Goal: Transaction & Acquisition: Purchase product/service

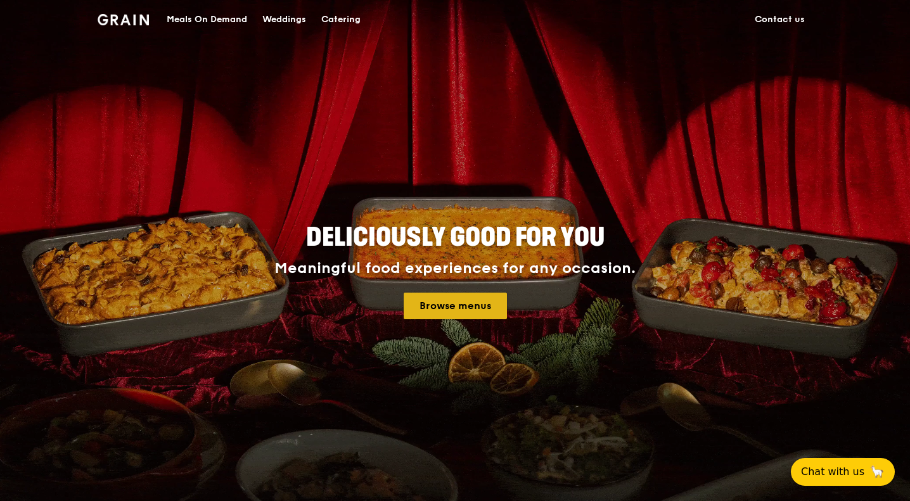
click at [463, 296] on link "Browse menus" at bounding box center [455, 306] width 103 height 27
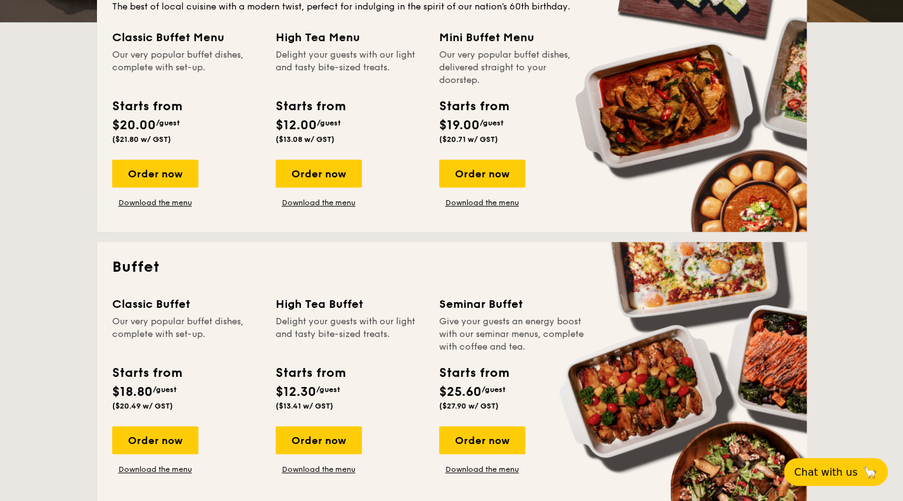
scroll to position [333, 0]
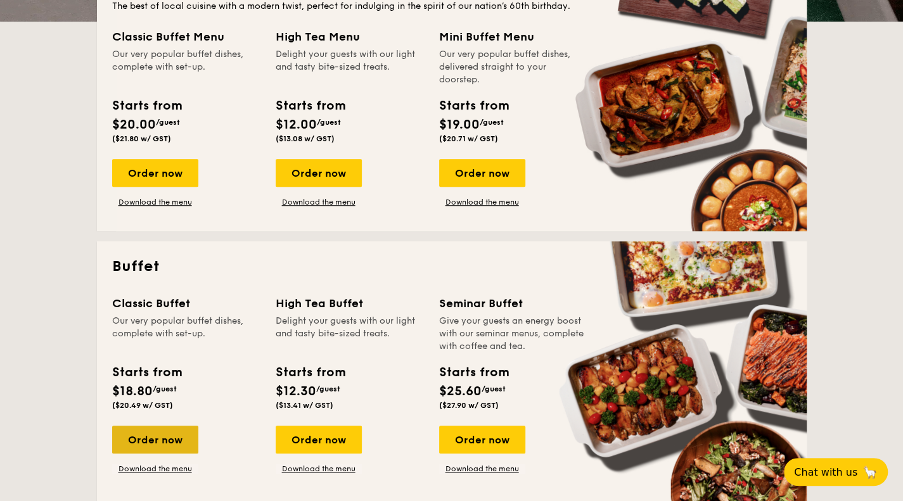
click at [167, 438] on div "Order now" at bounding box center [155, 440] width 86 height 28
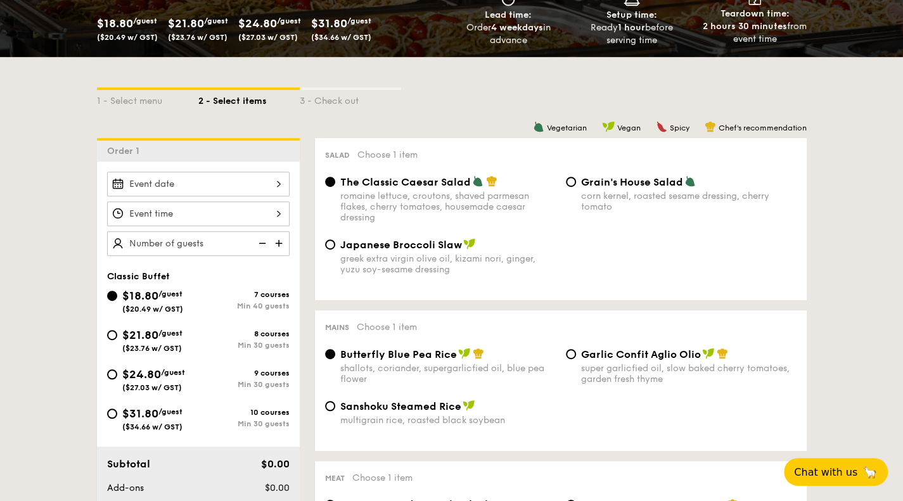
scroll to position [228, 0]
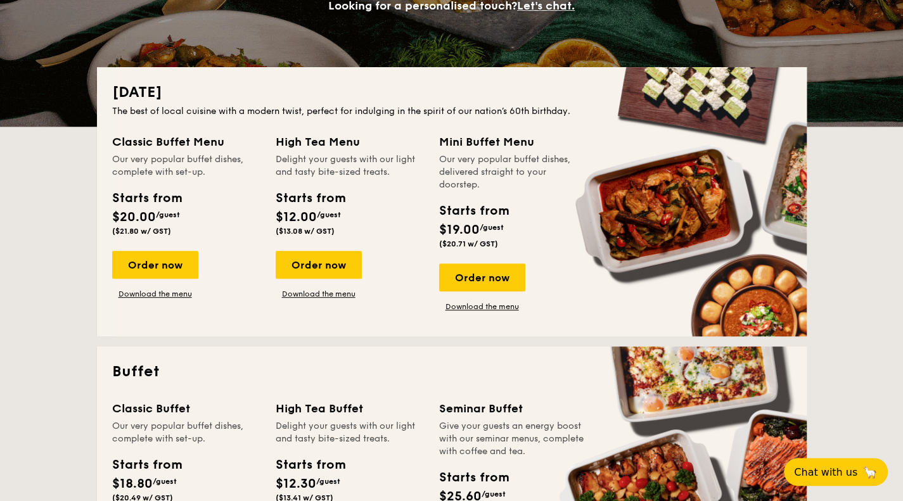
scroll to position [333, 0]
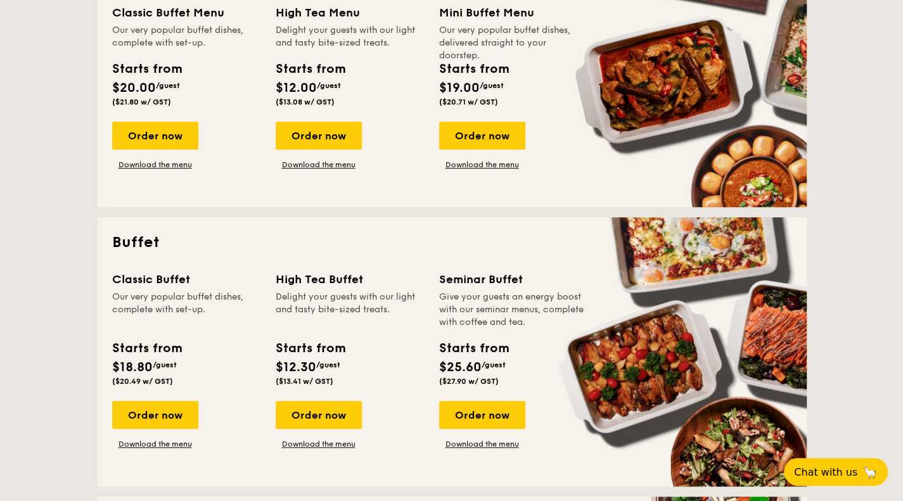
scroll to position [420, 0]
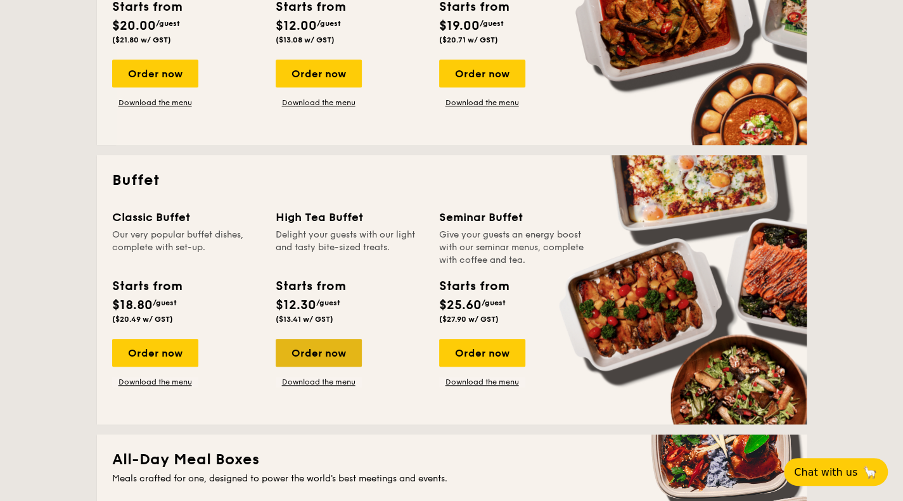
click at [336, 351] on div "Order now" at bounding box center [319, 353] width 86 height 28
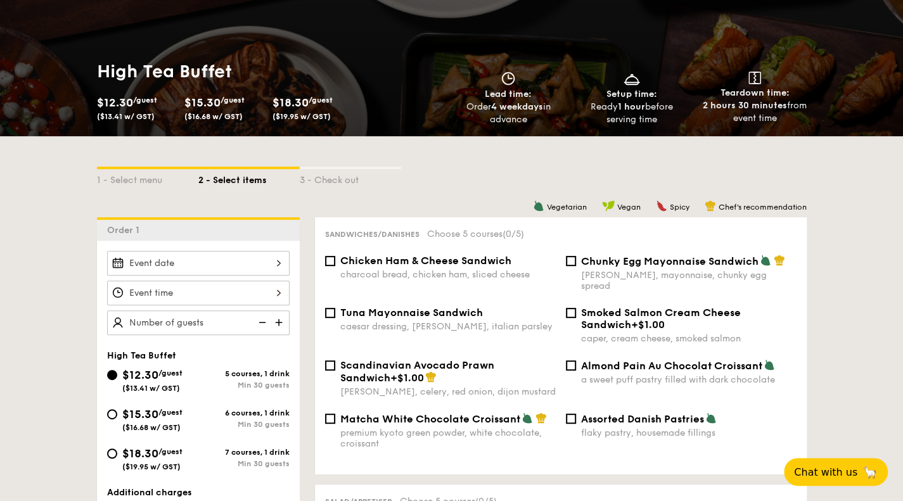
scroll to position [141, 0]
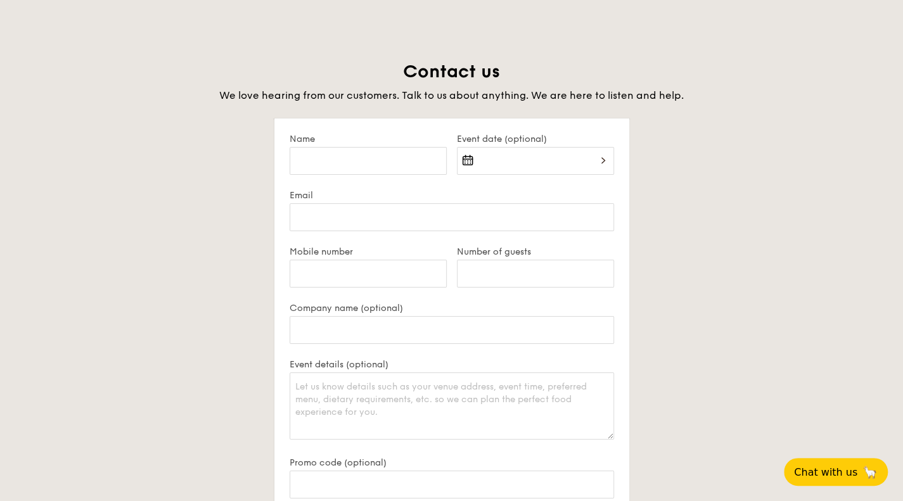
scroll to position [2414, 0]
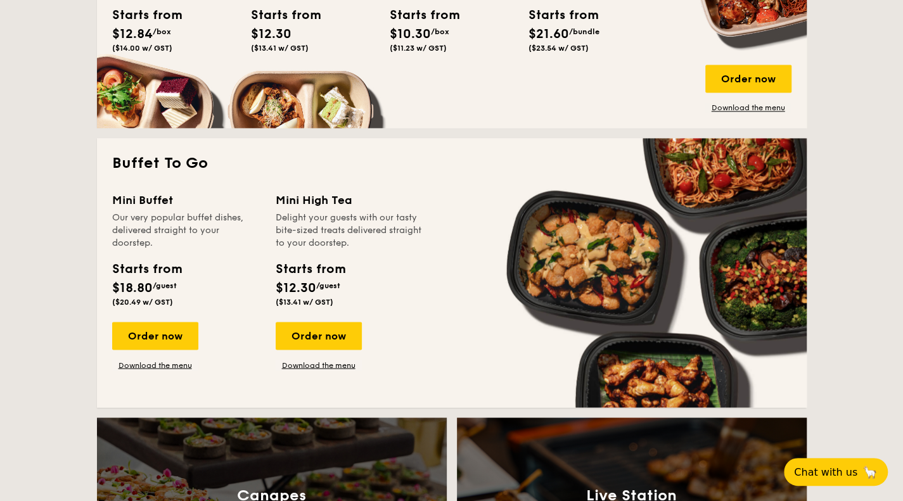
scroll to position [997, 0]
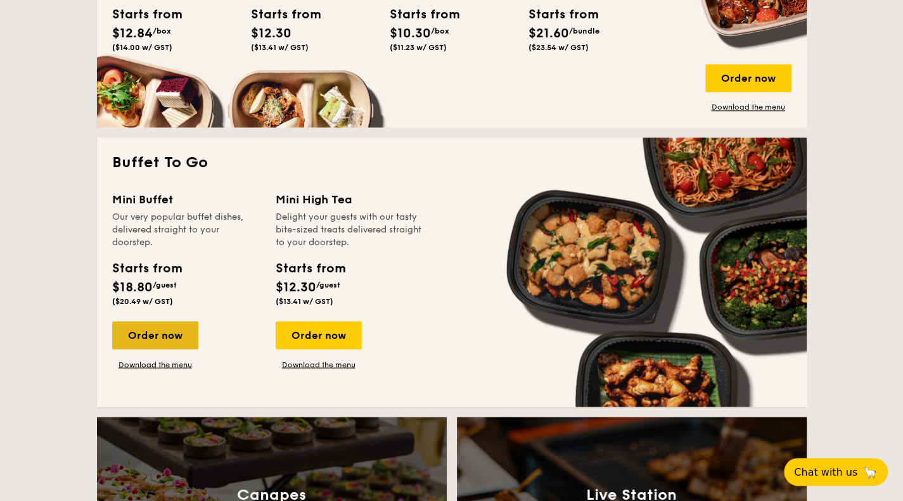
click at [175, 340] on div "Order now" at bounding box center [155, 335] width 86 height 28
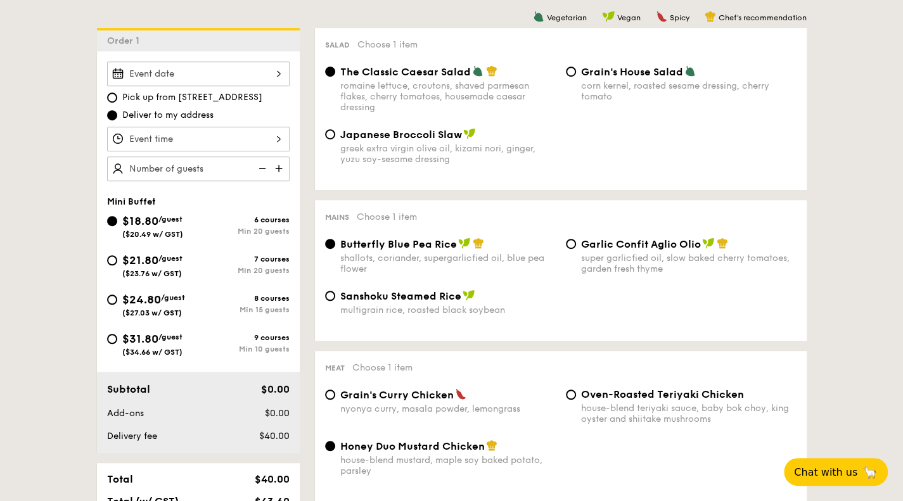
scroll to position [330, 0]
click at [262, 281] on div "$21.80 /guest ($23.76 w/ GST) 7 courses Min 20 guests" at bounding box center [198, 269] width 193 height 34
click at [252, 280] on div "$21.80 /guest ($23.76 w/ GST) 7 courses Min 20 guests" at bounding box center [198, 269] width 193 height 34
click at [615, 264] on div "super garlicfied oil, slow baked cherry tomatoes, garden fresh thyme" at bounding box center [689, 264] width 216 height 22
click at [576, 249] on input "Garlic Confit Aglio Olio super garlicfied oil, slow baked cherry tomatoes, gard…" at bounding box center [571, 244] width 10 height 10
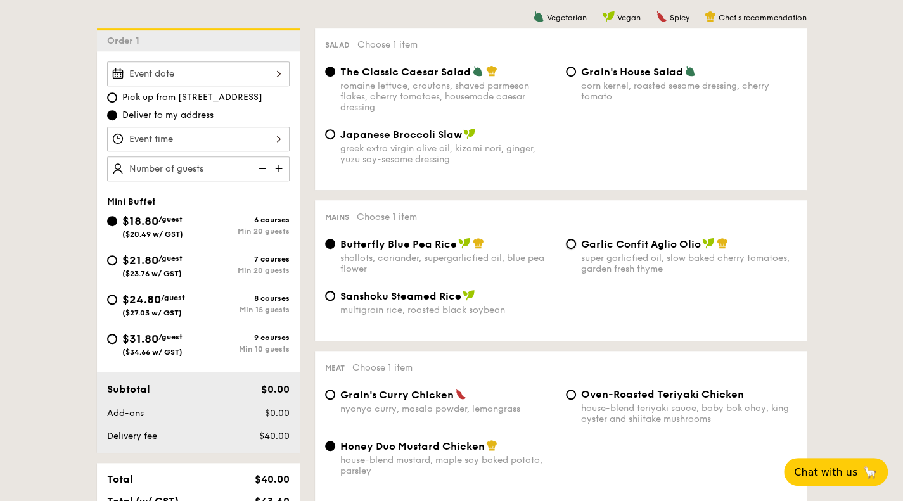
radio input "true"
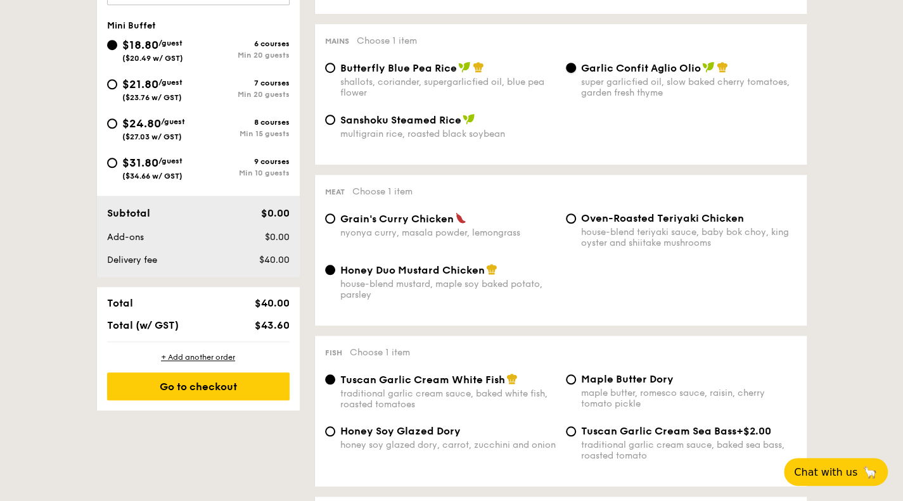
scroll to position [508, 0]
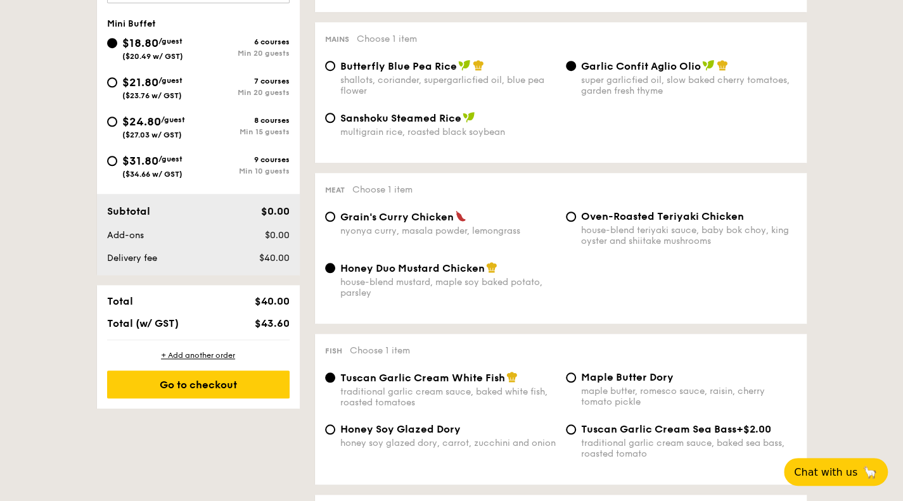
click at [427, 233] on div "nyonya curry, masala powder, lemongrass" at bounding box center [448, 231] width 216 height 11
click at [335, 222] on input "Grain's Curry Chicken nyonya curry, masala powder, lemongrass" at bounding box center [330, 217] width 10 height 10
radio input "true"
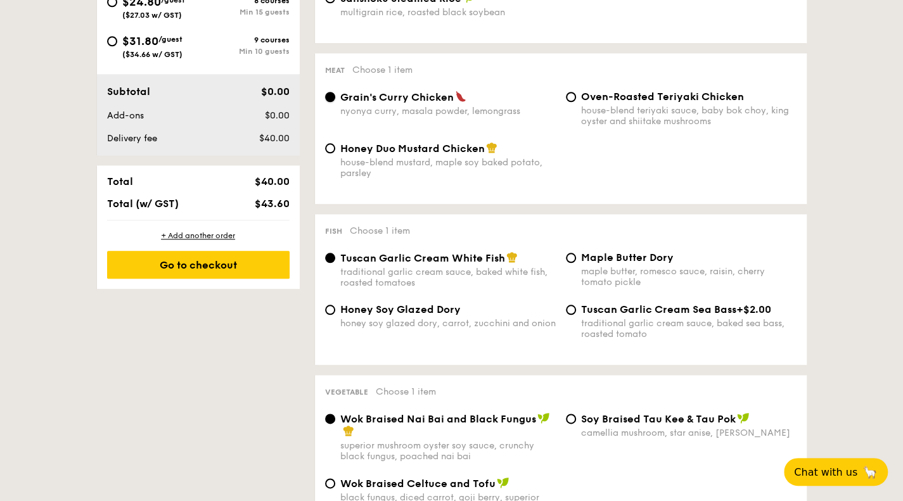
scroll to position [643, 0]
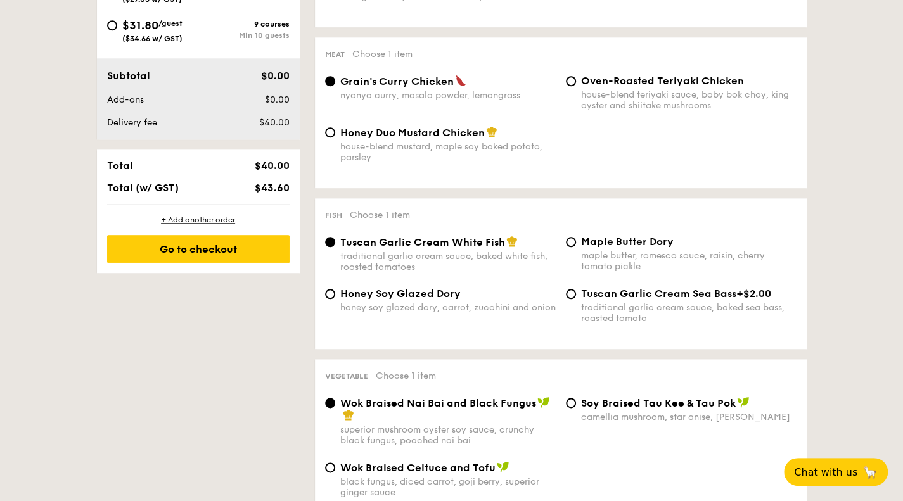
click at [587, 255] on div "maple butter, romesco sauce, raisin, cherry tomato pickle" at bounding box center [689, 261] width 216 height 22
click at [576, 247] on input "Maple Butter Dory maple butter, romesco sauce, raisin, cherry tomato pickle" at bounding box center [571, 242] width 10 height 10
radio input "true"
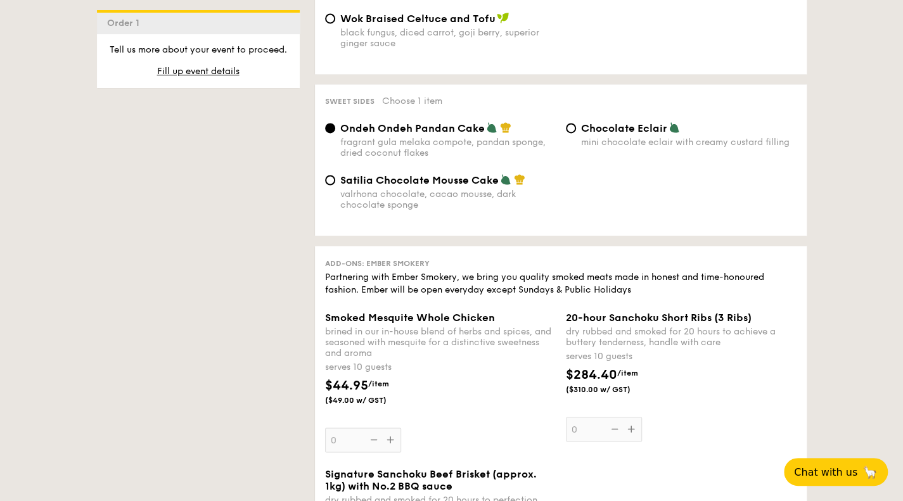
scroll to position [1094, 0]
click at [377, 184] on span "Satilia Chocolate Mousse Cake" at bounding box center [419, 180] width 158 height 12
click at [335, 184] on input "Satilia Chocolate Mousse Cake valrhona chocolate, cacao mousse, dark chocolate …" at bounding box center [330, 179] width 10 height 10
radio input "true"
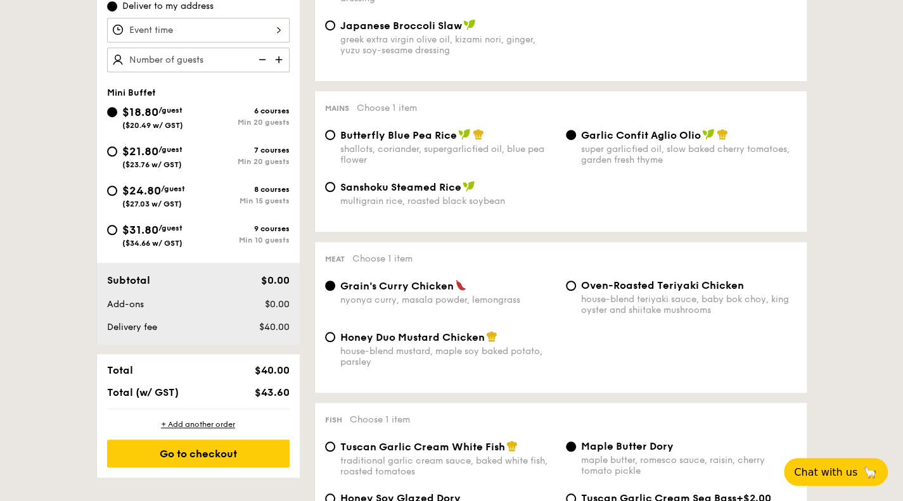
scroll to position [439, 0]
click at [629, 155] on div "super garlicfied oil, slow baked cherry tomatoes, garden fresh thyme" at bounding box center [689, 154] width 216 height 22
click at [576, 139] on input "Garlic Confit Aglio Olio super garlicfied oil, slow baked cherry tomatoes, gard…" at bounding box center [571, 134] width 10 height 10
click at [597, 177] on div "Butterfly Blue Pea Rice shallots, coriander, supergarlicfied oil, blue pea flow…" at bounding box center [561, 154] width 482 height 52
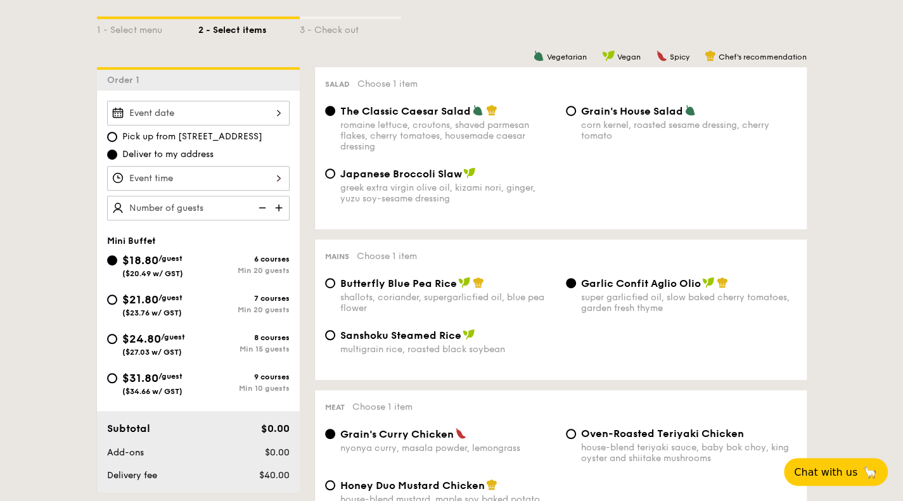
scroll to position [290, 0]
click at [528, 308] on div "shallots, coriander, supergarlicfied oil, blue pea flower" at bounding box center [448, 304] width 216 height 22
click at [335, 289] on input "Butterfly Blue Pea Rice shallots, coriander, supergarlicfied oil, blue pea flow…" at bounding box center [330, 284] width 10 height 10
radio input "true"
click at [571, 289] on input "Garlic Confit Aglio Olio super garlicfied oil, slow baked cherry tomatoes, gard…" at bounding box center [571, 284] width 10 height 10
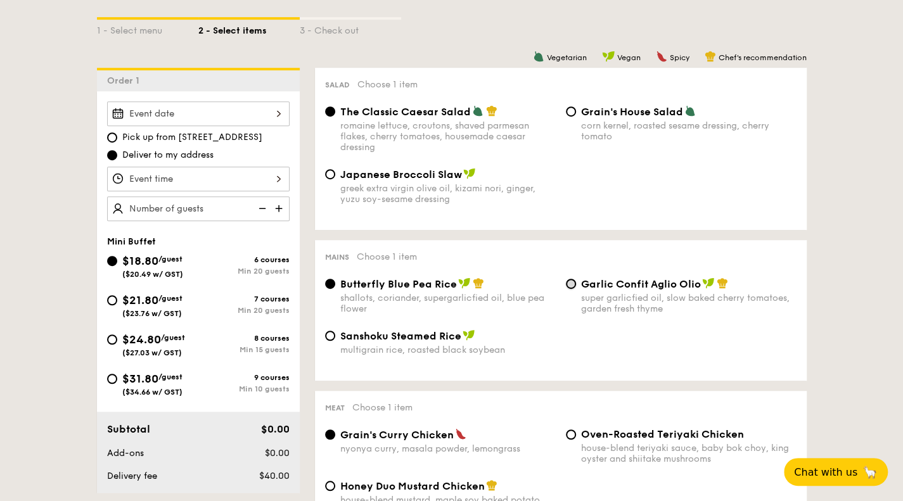
radio input "true"
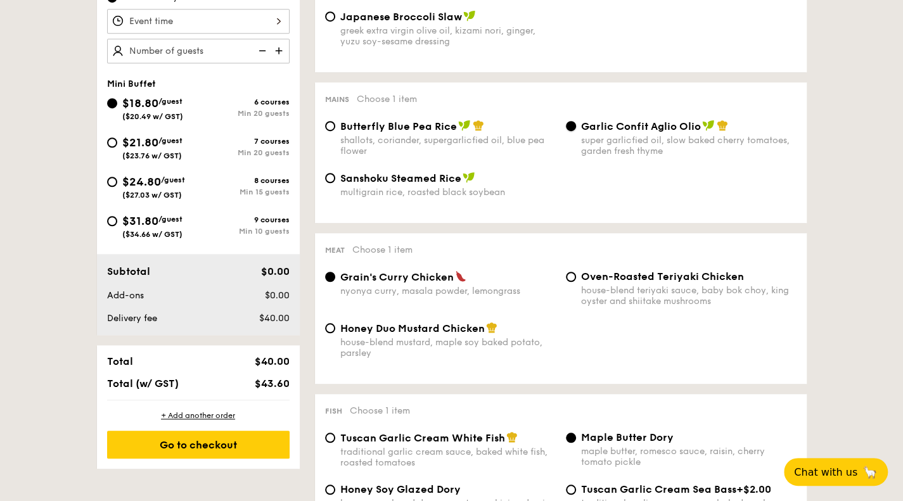
scroll to position [447, 0]
click at [526, 349] on div "house-blend mustard, maple soy baked potato, parsley" at bounding box center [448, 349] width 216 height 22
click at [335, 334] on input "Honey Duo Mustard Chicken house-blend mustard, maple soy baked potato, parsley" at bounding box center [330, 329] width 10 height 10
radio input "true"
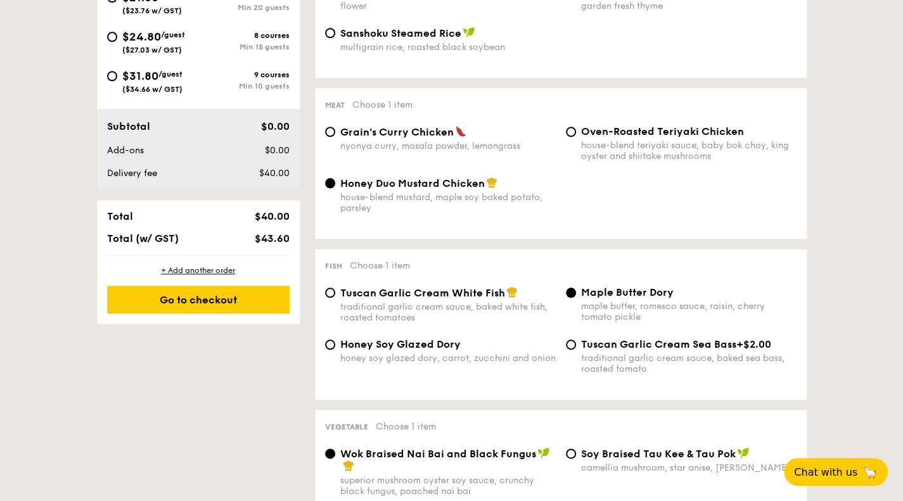
scroll to position [649, 0]
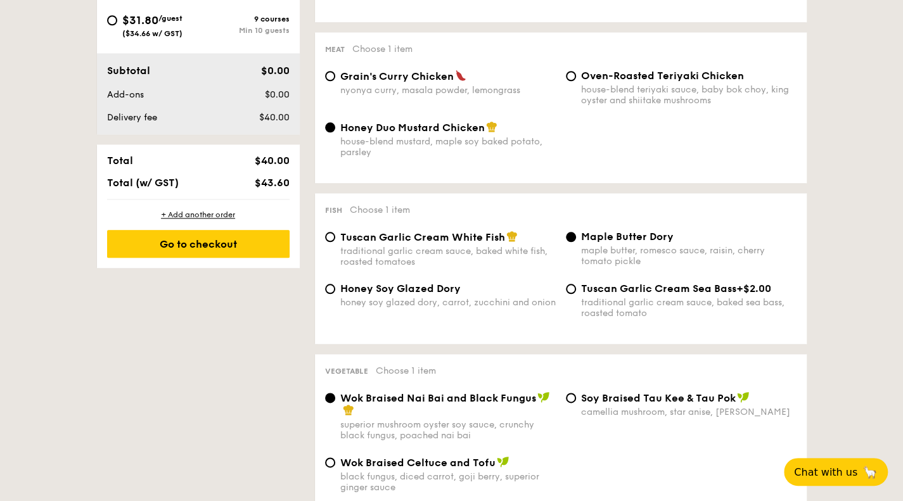
click at [492, 295] on div "Honey Soy Glazed Dory" at bounding box center [448, 289] width 216 height 12
click at [335, 294] on input "Honey Soy Glazed Dory honey soy glazed dory, carrot, zucchini and onion" at bounding box center [330, 289] width 10 height 10
radio input "true"
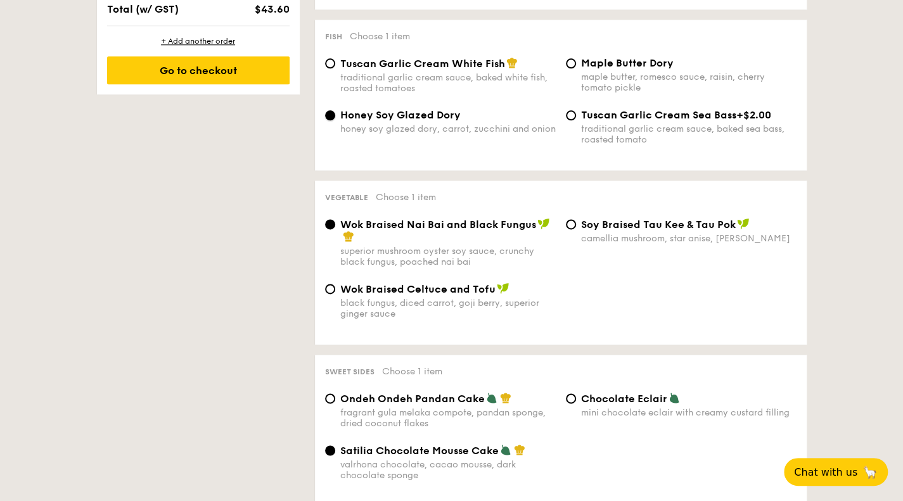
scroll to position [823, 0]
click at [582, 242] on div "camellia mushroom, star anise, [PERSON_NAME]" at bounding box center [689, 238] width 216 height 11
click at [576, 229] on input "⁠Soy Braised Tau Kee & Tau Pok camellia mushroom, star anise, goji [PERSON_NAME]" at bounding box center [571, 224] width 10 height 10
radio input "true"
click at [483, 291] on span "Wok Braised Celtuce and Tofu" at bounding box center [417, 289] width 155 height 12
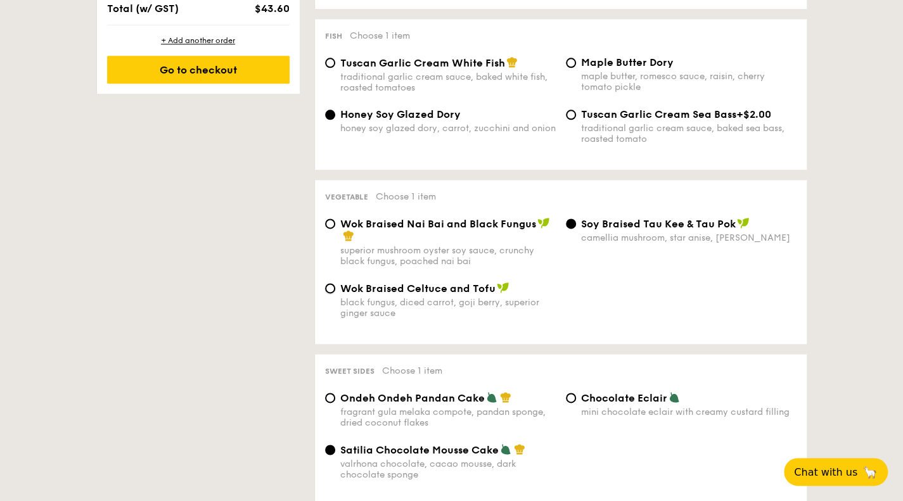
click at [335, 291] on input "Wok Braised Celtuce and Tofu black fungus, diced carrot, goji [PERSON_NAME], su…" at bounding box center [330, 288] width 10 height 10
radio input "true"
click at [643, 243] on div "camellia mushroom, star anise, [PERSON_NAME]" at bounding box center [689, 238] width 216 height 11
click at [576, 229] on input "⁠Soy Braised Tau Kee & Tau Pok camellia mushroom, star anise, goji [PERSON_NAME]" at bounding box center [571, 224] width 10 height 10
radio input "true"
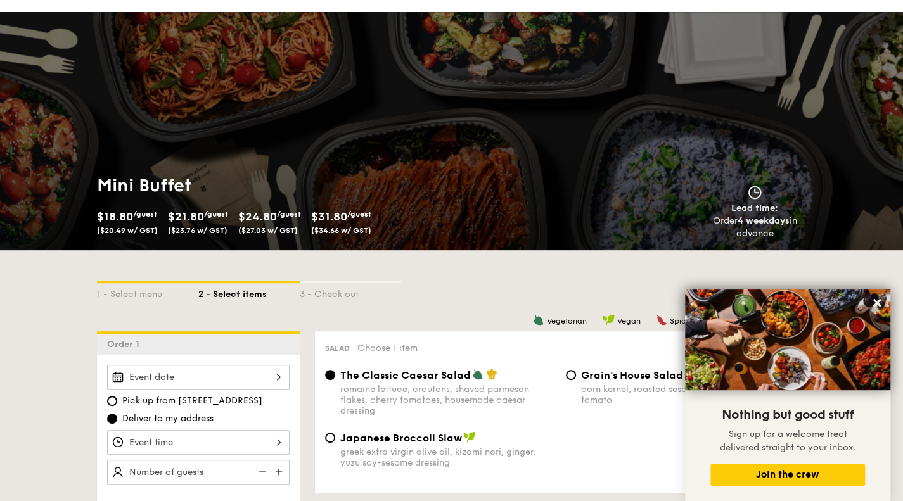
scroll to position [0, 0]
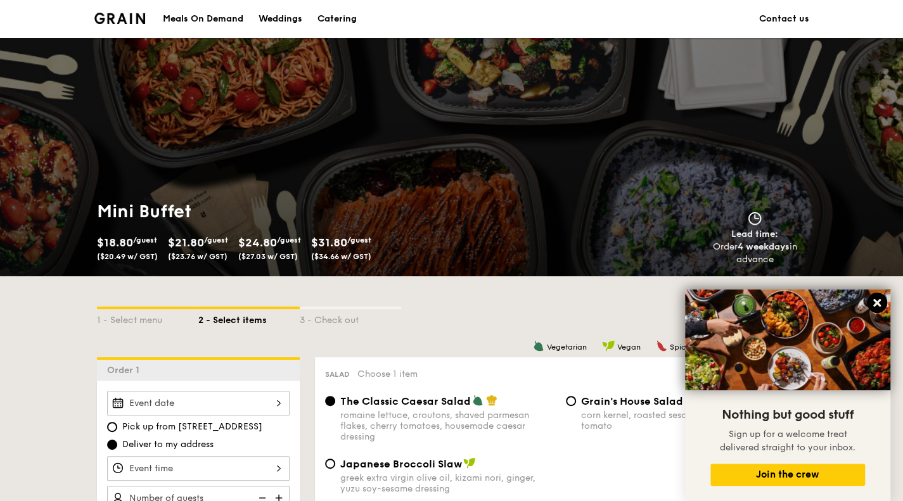
click at [873, 306] on icon at bounding box center [877, 302] width 11 height 11
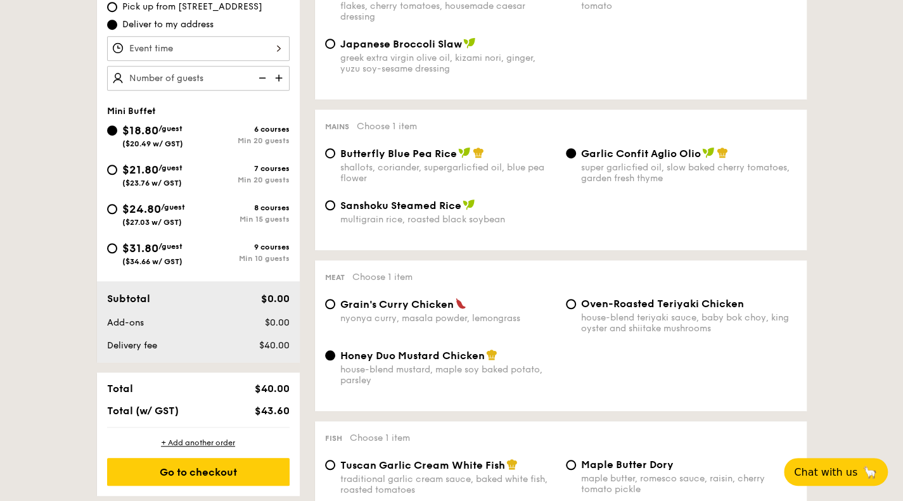
scroll to position [421, 0]
click at [131, 164] on span "$21.80" at bounding box center [140, 169] width 36 height 14
click at [117, 164] on input "$21.80 /guest ($23.76 w/ GST) 7 courses Min 20 guests" at bounding box center [112, 169] width 10 height 10
radio input "true"
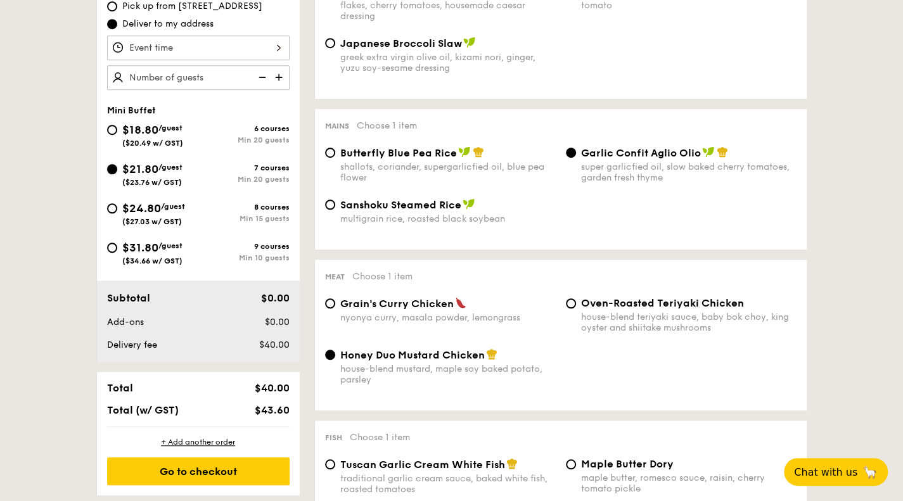
radio input "true"
radio input "false"
radio input "true"
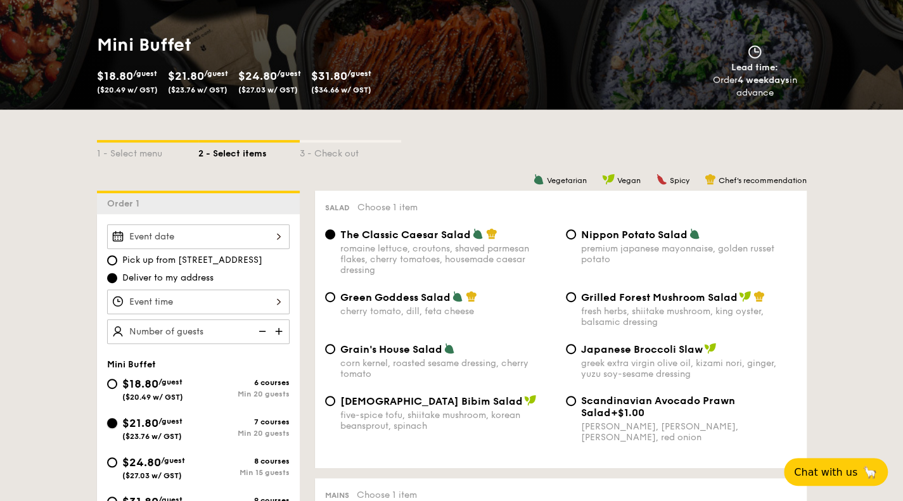
scroll to position [160, 0]
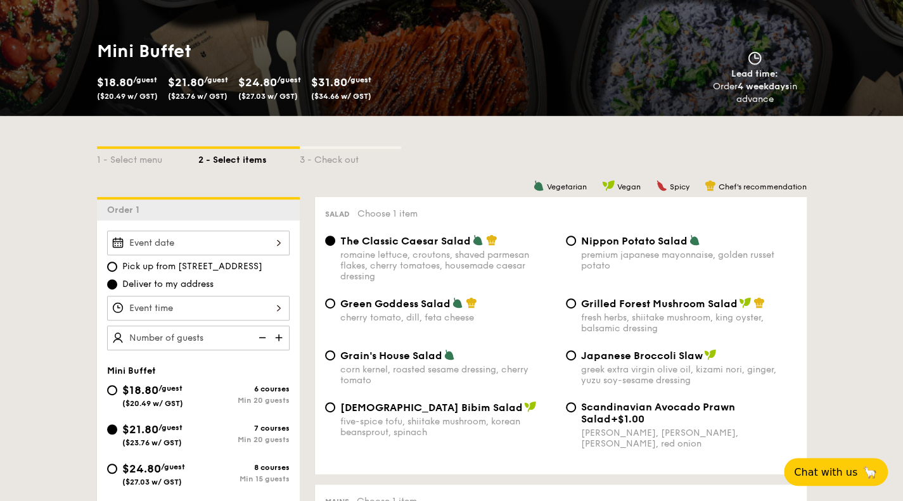
click at [124, 394] on span "$18.80" at bounding box center [140, 391] width 36 height 14
click at [117, 394] on input "$18.80 /guest ($20.49 w/ GST) 6 courses Min 20 guests" at bounding box center [112, 390] width 10 height 10
radio input "true"
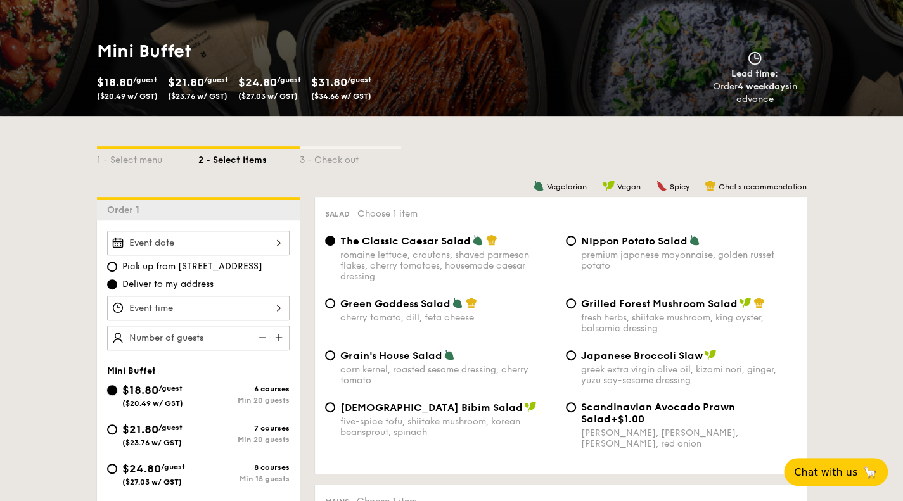
radio input "true"
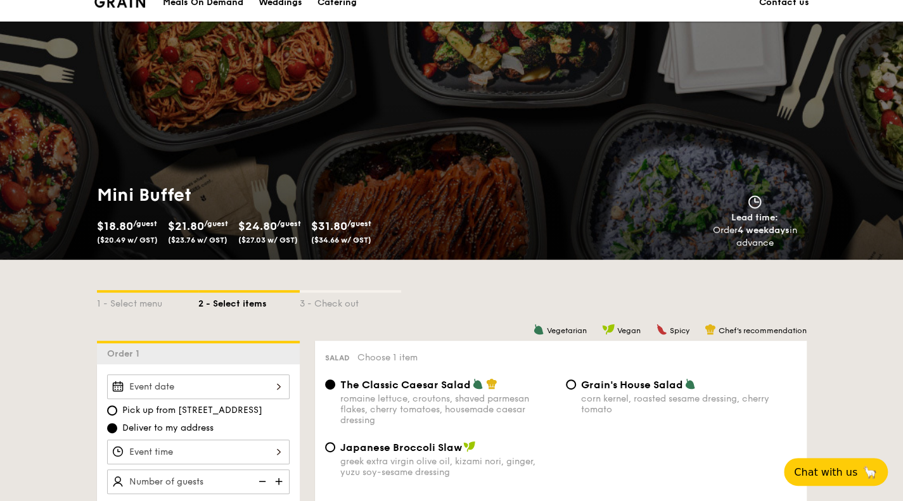
scroll to position [0, 0]
